Goal: Complete application form

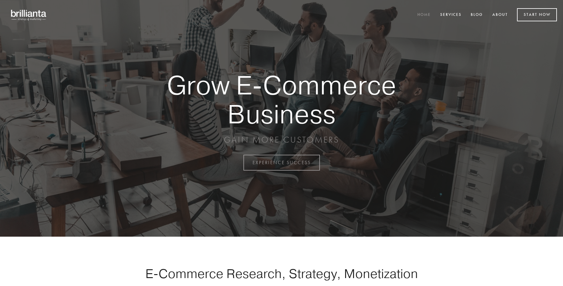
scroll to position [1597, 0]
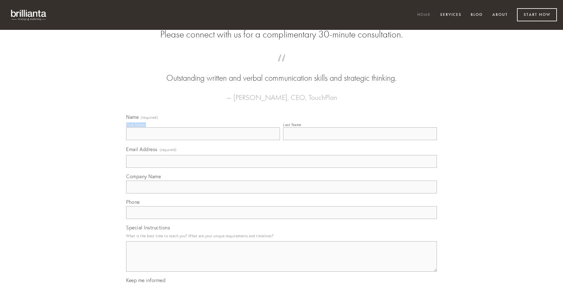
type input "[PERSON_NAME] III"
click at [360, 140] on input "Last Name" at bounding box center [360, 133] width 154 height 13
type input "[PERSON_NAME] III"
click at [281, 168] on input "Email Address (required)" at bounding box center [281, 161] width 311 height 13
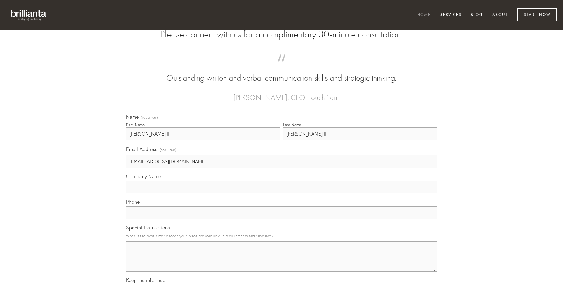
type input "[EMAIL_ADDRESS][DOMAIN_NAME]"
click at [281, 193] on input "Company Name" at bounding box center [281, 187] width 311 height 13
type input "minima"
click at [281, 219] on input "text" at bounding box center [281, 212] width 311 height 13
click at [281, 262] on textarea "Special Instructions" at bounding box center [281, 256] width 311 height 30
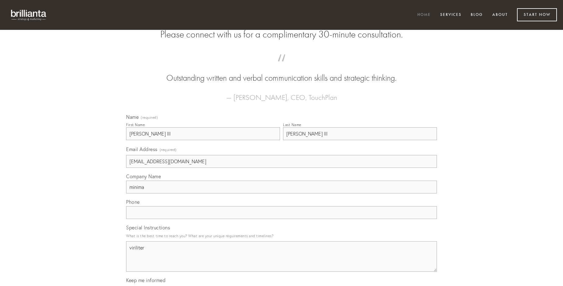
type textarea "viriliter"
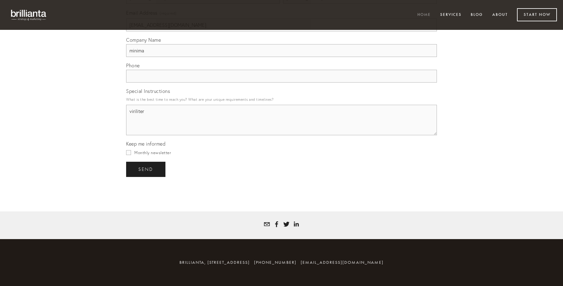
click at [146, 169] on span "send" at bounding box center [145, 169] width 15 height 5
